Goal: Task Accomplishment & Management: Complete application form

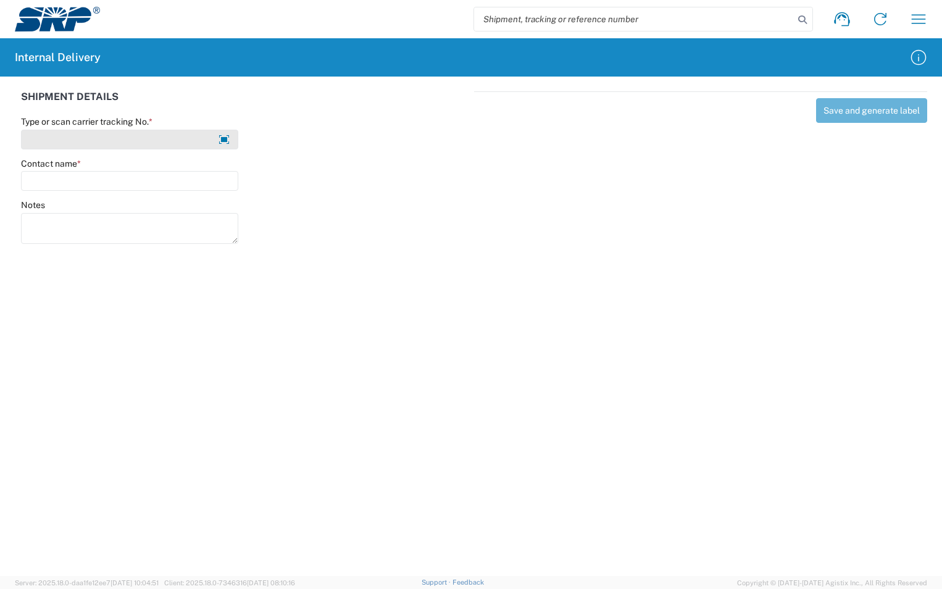
click at [64, 132] on input "Type or scan carrier tracking No. *" at bounding box center [129, 140] width 217 height 20
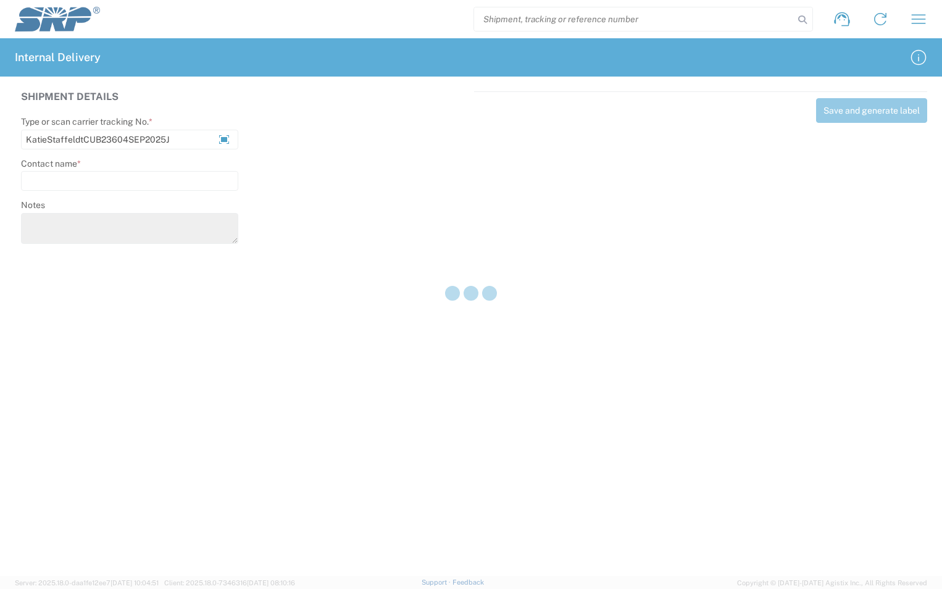
type input "KatieStaffeldtCUB23604SEP2025J"
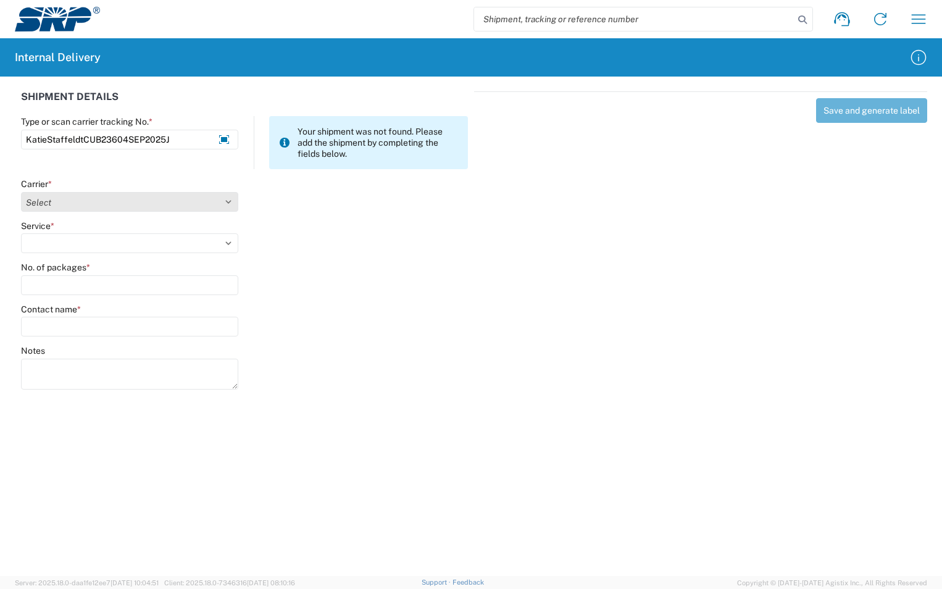
type input "KatieStaffeldtCUB23604SEP2025J"
click at [227, 207] on select "Select Amazon Logistics ATI Trucking BC Dimerco Logistics Empire Southwest FedE…" at bounding box center [129, 202] width 217 height 20
select select "18713"
click at [21, 192] on select "Select Amazon Logistics ATI Trucking BC Dimerco Logistics Empire Southwest FedE…" at bounding box center [129, 202] width 217 height 20
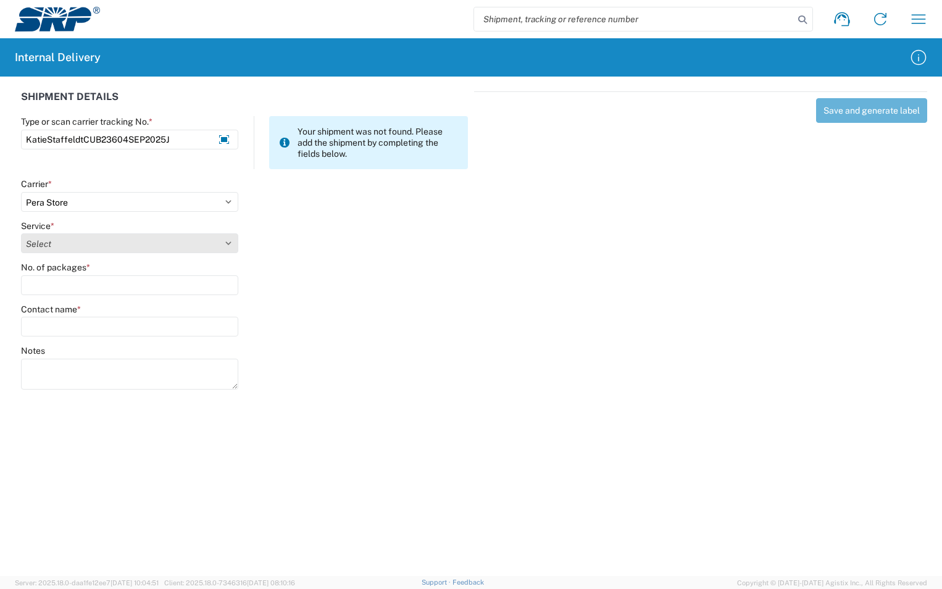
click at [94, 240] on select "Select Ground Inter-Office" at bounding box center [129, 243] width 217 height 20
select select "35763"
click at [21, 233] on select "Select Ground Inter-Office" at bounding box center [129, 243] width 217 height 20
click at [68, 288] on input "No. of packages *" at bounding box center [129, 285] width 217 height 20
type input "1"
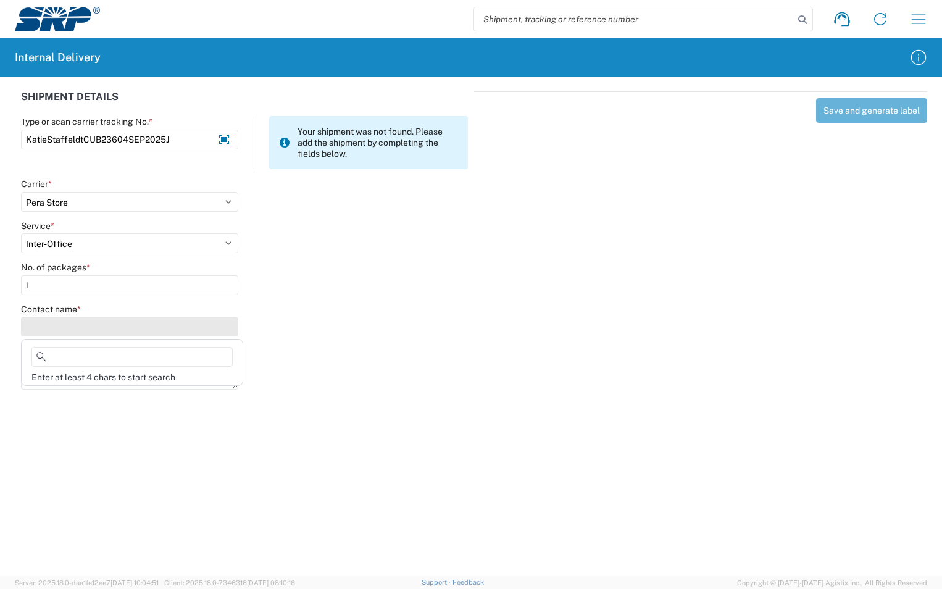
click at [85, 329] on input "Contact name *" at bounding box center [129, 327] width 217 height 20
type input "Katie Staffeldt"
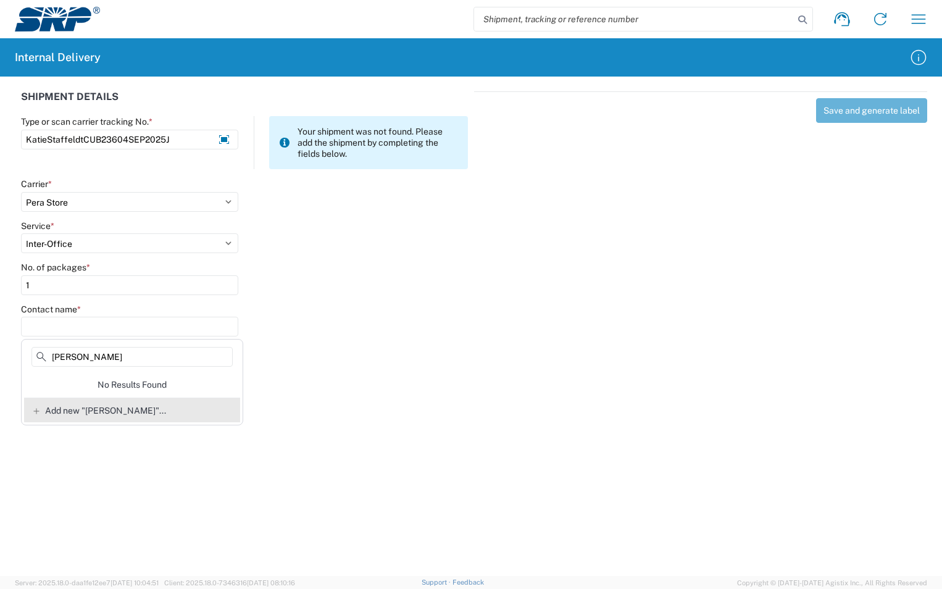
click at [129, 416] on div "Add new "Katie Staffeldt"..." at bounding box center [132, 410] width 216 height 25
type input "Katie Staffeldt"
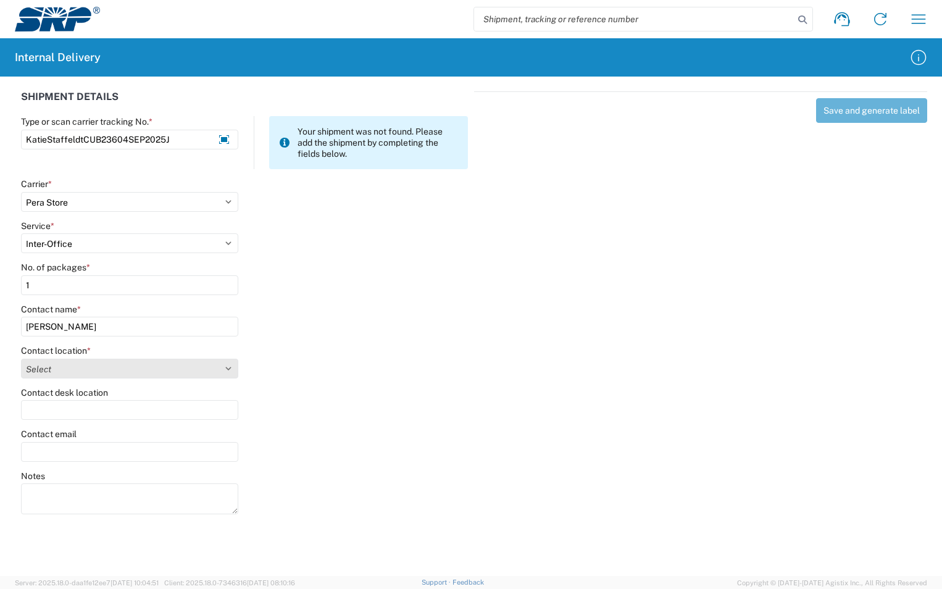
click at [226, 368] on select "Select 16th Street Facility 27th St Facility Agua Fria Generating Station Cooli…" at bounding box center [129, 369] width 217 height 20
select select "58892"
click at [21, 359] on select "Select 16th Street Facility 27th St Facility Agua Fria Generating Station Cooli…" at bounding box center [129, 369] width 217 height 20
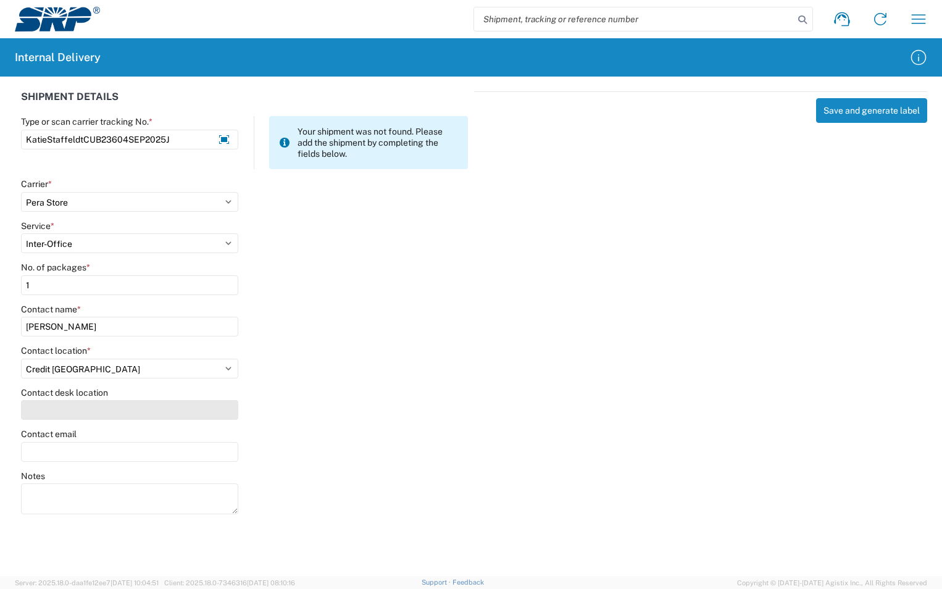
click at [44, 409] on input "Contact desk location" at bounding box center [129, 410] width 217 height 20
click at [138, 416] on input "Contact desk location" at bounding box center [129, 410] width 217 height 20
type input "CUB236"
click at [59, 453] on input "Contact email" at bounding box center [129, 452] width 217 height 20
type input "katie.staffeldt@srpnet.com"
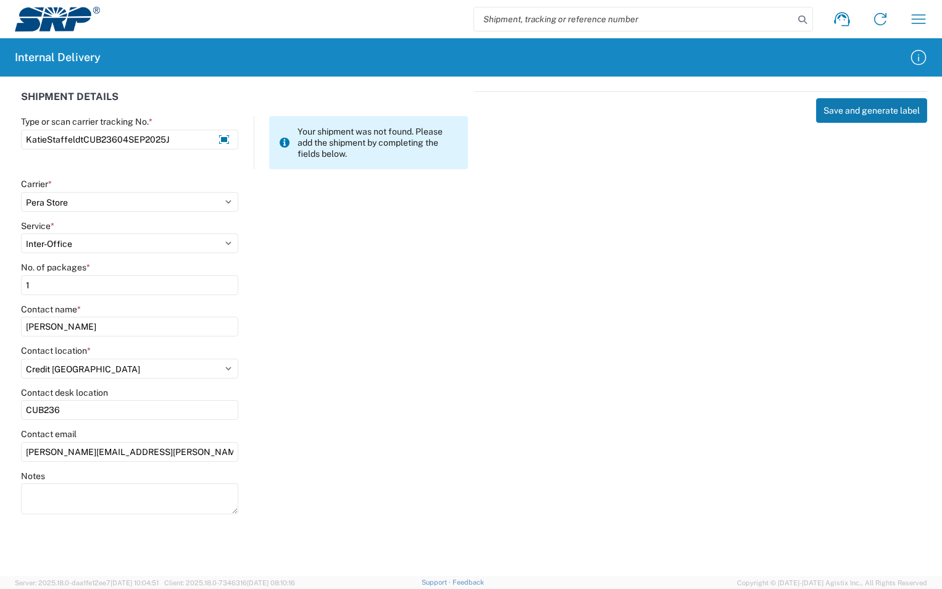
click at [874, 107] on button "Save and generate label" at bounding box center [871, 110] width 111 height 25
select select
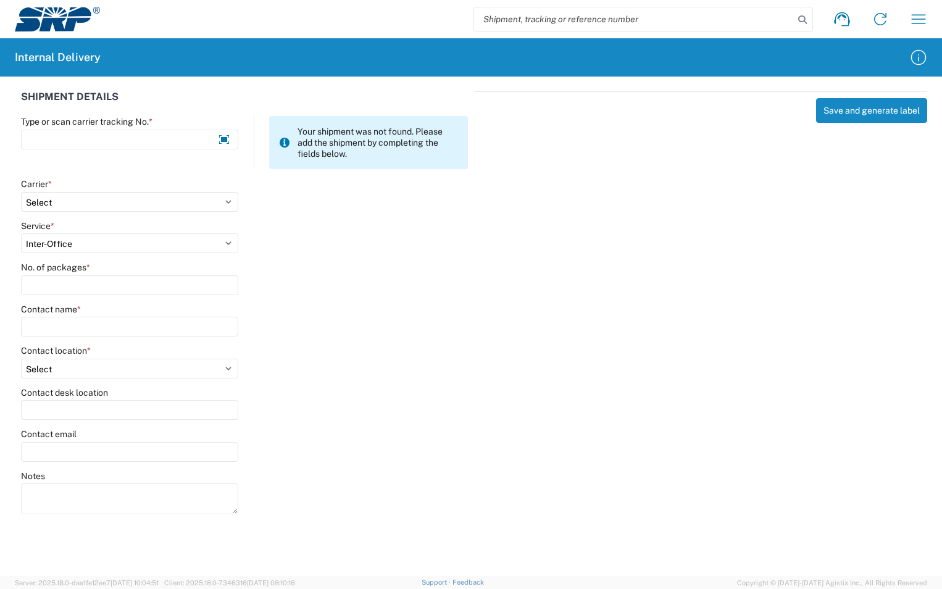
select select
